Goal: Information Seeking & Learning: Find specific fact

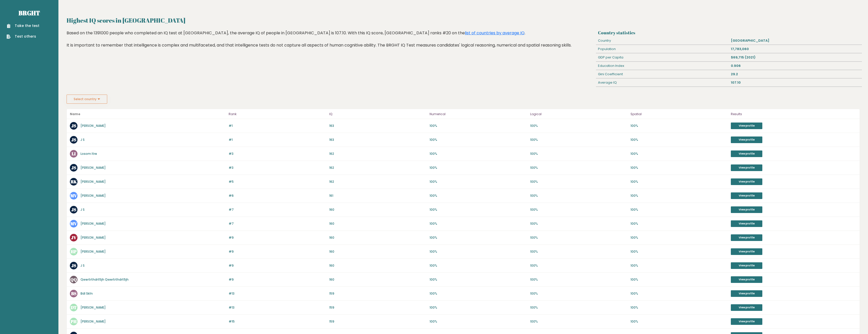
click at [81, 97] on button "Select country" at bounding box center [87, 98] width 41 height 9
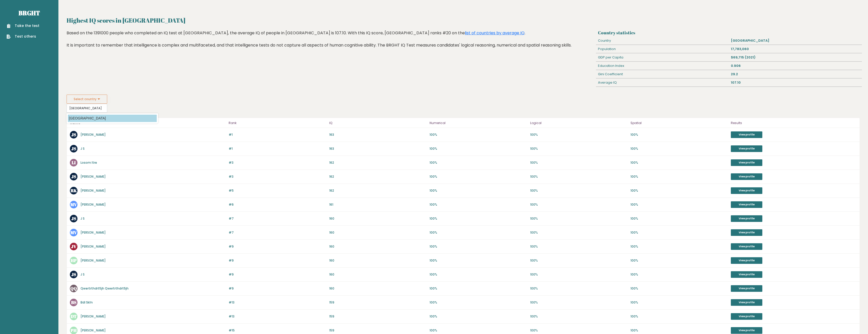
click at [89, 115] on option "[GEOGRAPHIC_DATA]" at bounding box center [112, 118] width 89 height 7
type input "[GEOGRAPHIC_DATA]"
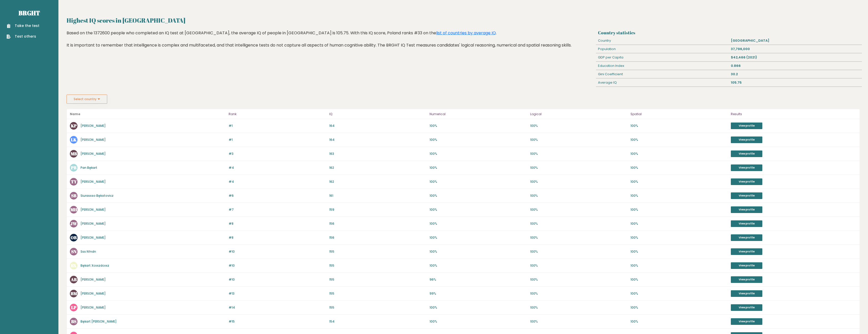
click at [96, 102] on button "Select country" at bounding box center [87, 98] width 41 height 9
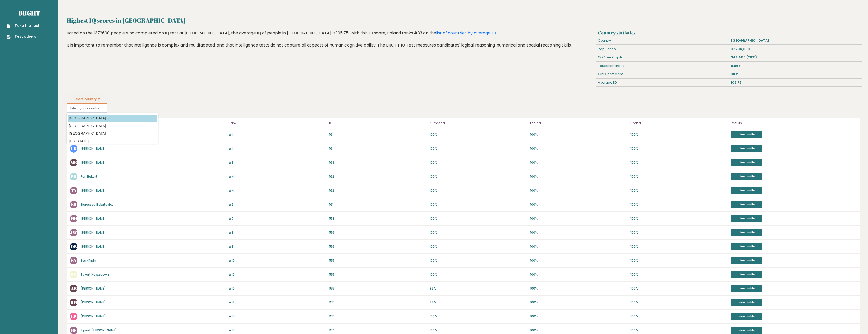
click at [108, 121] on option "[GEOGRAPHIC_DATA]" at bounding box center [112, 118] width 89 height 7
type input "[GEOGRAPHIC_DATA]"
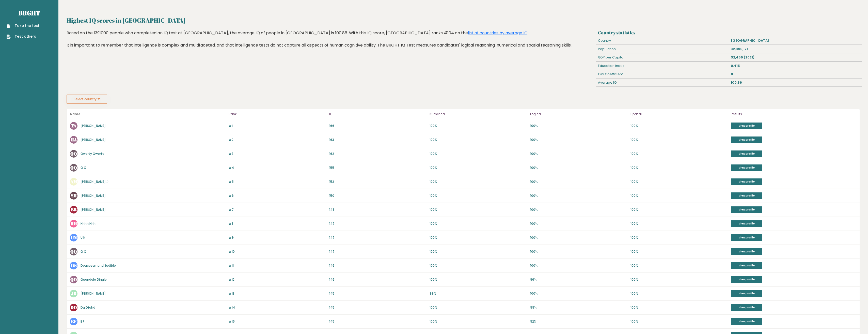
click at [95, 100] on button "Select country" at bounding box center [87, 98] width 41 height 9
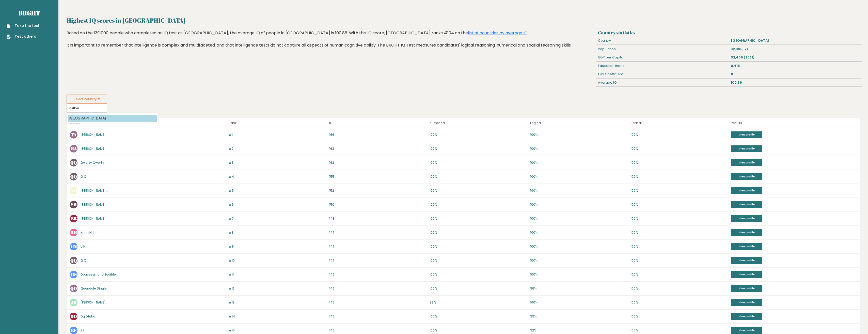
click at [112, 116] on option "[GEOGRAPHIC_DATA]" at bounding box center [112, 118] width 89 height 7
type input "[GEOGRAPHIC_DATA]"
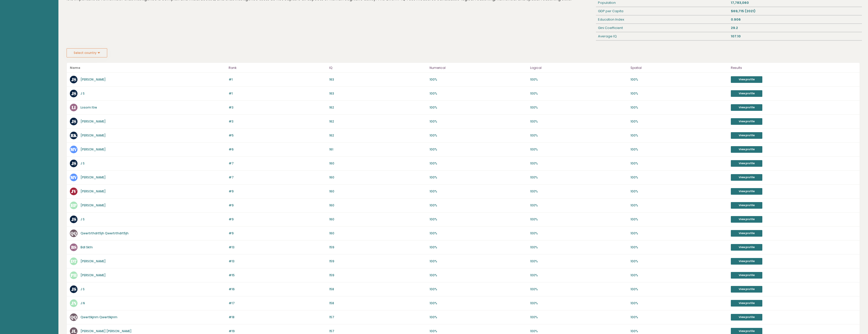
scroll to position [21, 0]
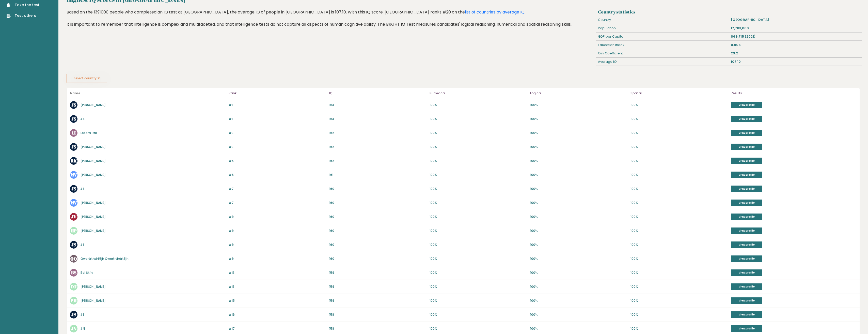
click at [98, 78] on button "Select country" at bounding box center [87, 78] width 41 height 9
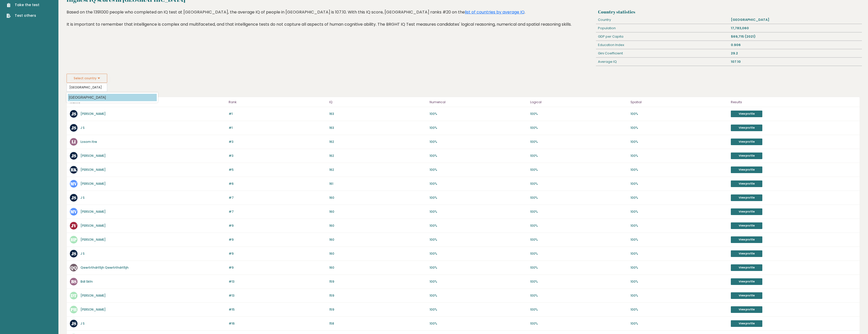
click at [95, 97] on option "[GEOGRAPHIC_DATA]" at bounding box center [112, 97] width 89 height 7
type input "[GEOGRAPHIC_DATA]"
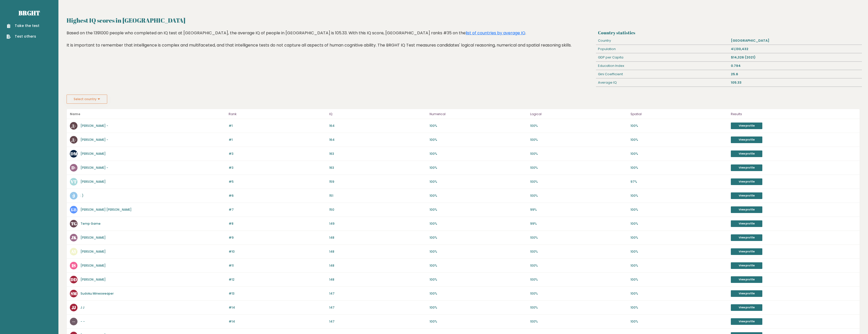
click at [102, 96] on button "Select country" at bounding box center [87, 98] width 41 height 9
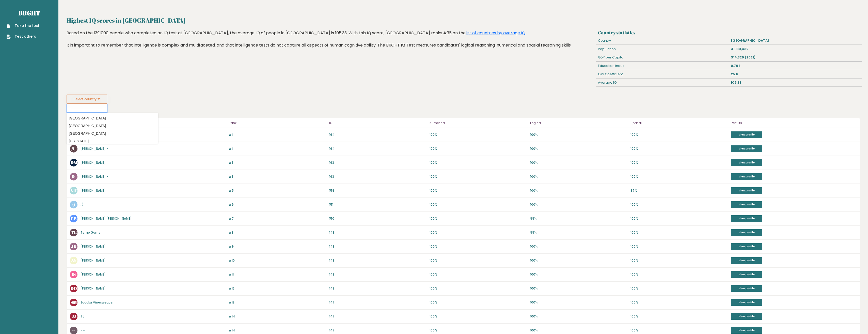
type input "u"
click at [121, 117] on option "[GEOGRAPHIC_DATA]" at bounding box center [112, 118] width 89 height 7
type input "[GEOGRAPHIC_DATA]"
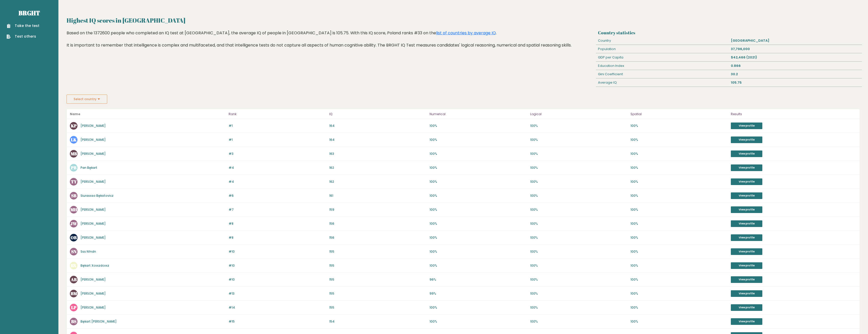
click at [84, 99] on button "Select country" at bounding box center [87, 98] width 41 height 9
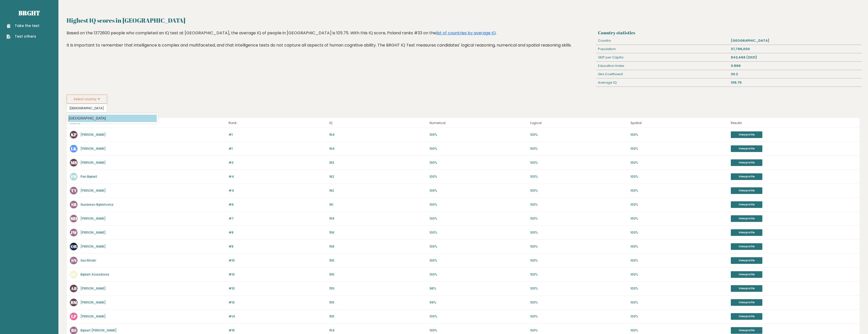
click at [89, 118] on option "[GEOGRAPHIC_DATA]" at bounding box center [112, 118] width 89 height 7
type input "[GEOGRAPHIC_DATA]"
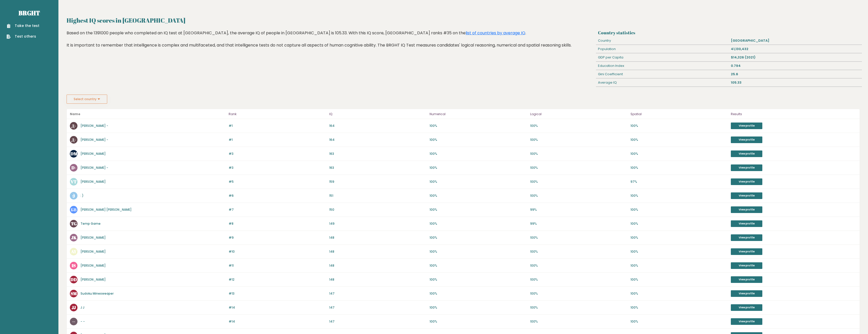
click at [77, 101] on button "Select country" at bounding box center [87, 98] width 41 height 9
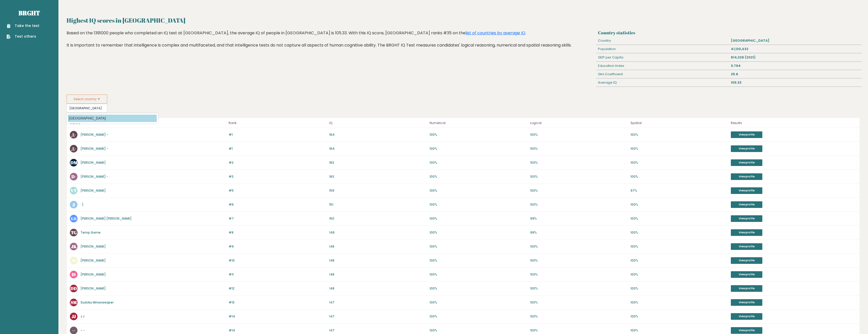
click at [91, 118] on option "[GEOGRAPHIC_DATA]" at bounding box center [112, 118] width 89 height 7
type input "[GEOGRAPHIC_DATA]"
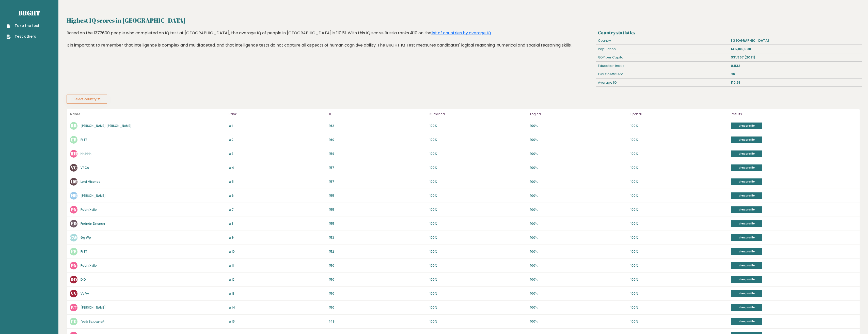
click at [78, 99] on button "Select country" at bounding box center [87, 98] width 41 height 9
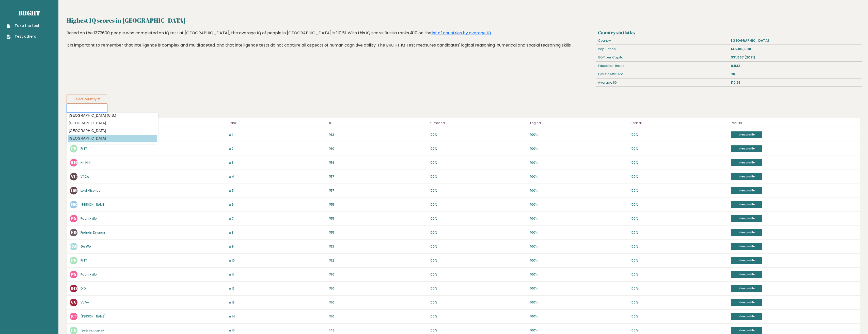
scroll to position [1854, 0]
